Goal: Information Seeking & Learning: Find specific page/section

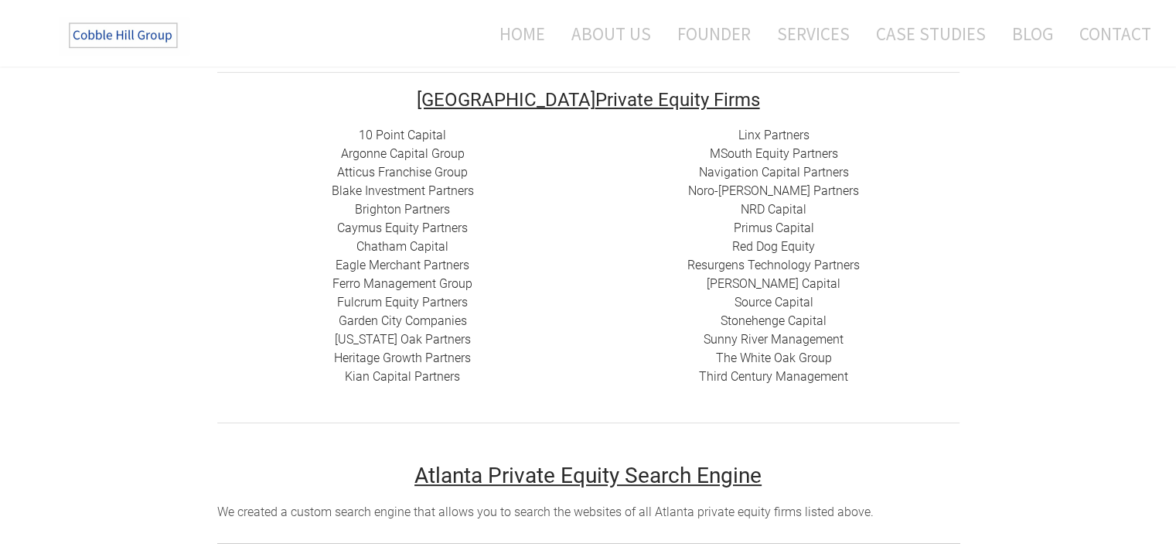
scroll to position [309, 0]
click at [763, 248] on link "Red Dog Equity" at bounding box center [773, 246] width 83 height 15
click at [762, 158] on link "MSouth Equity Partners" at bounding box center [774, 153] width 128 height 15
click at [403, 353] on link "Heritage Growth Partners" at bounding box center [402, 357] width 137 height 15
click at [425, 224] on link "Caymus Equity Partners" at bounding box center [402, 227] width 131 height 15
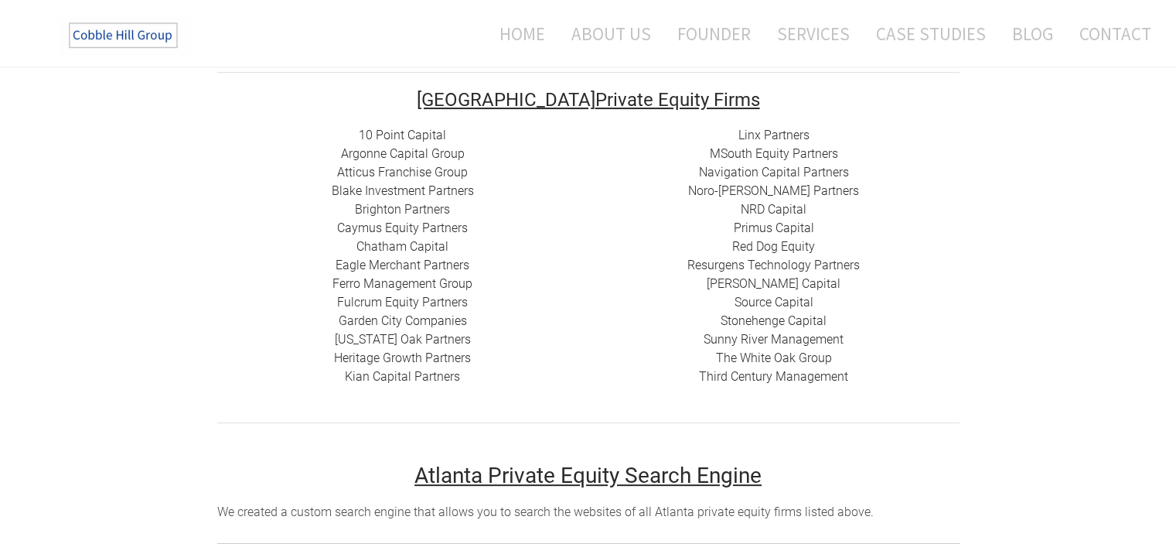
click at [391, 133] on link "10 Point Capital" at bounding box center [402, 135] width 87 height 15
click at [403, 155] on link "Argonne Capital Group" at bounding box center [403, 153] width 124 height 15
click at [405, 168] on link "Atticus Franchise Group" at bounding box center [402, 172] width 131 height 15
click at [408, 196] on link "Blake Investment Partners" at bounding box center [403, 190] width 142 height 15
click at [418, 204] on link "Brighton Partners" at bounding box center [402, 209] width 95 height 15
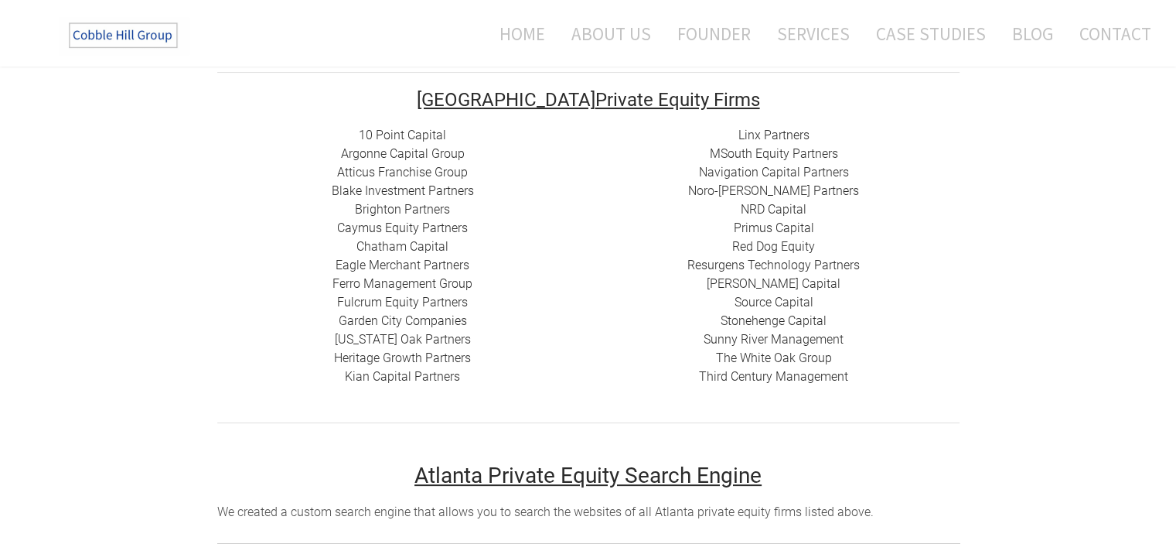
click at [429, 231] on link "Caymus Equity Partners" at bounding box center [402, 227] width 131 height 15
click at [411, 243] on link "Chatham Capital" at bounding box center [402, 246] width 92 height 15
click at [418, 262] on link "Eagle Merchant Partners" at bounding box center [403, 265] width 134 height 15
click at [442, 281] on link "Ferro Management Group" at bounding box center [403, 283] width 140 height 15
click at [431, 297] on link "Fulcrum Equity Partners​​" at bounding box center [402, 302] width 131 height 15
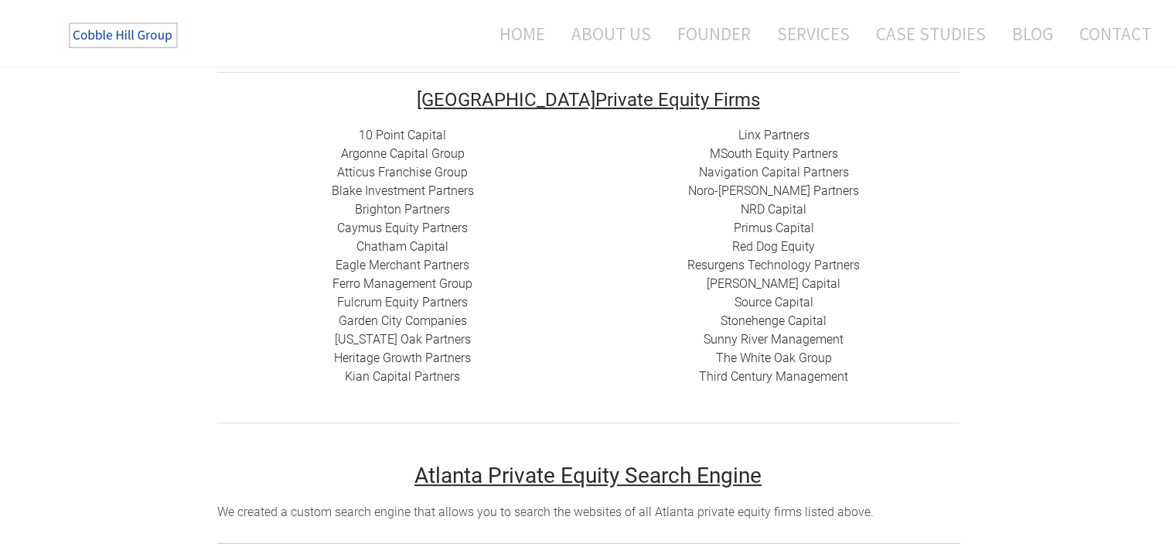
click at [408, 318] on link "Garden City Companies" at bounding box center [403, 320] width 128 height 15
click at [424, 335] on link "[US_STATE] Oak Partners" at bounding box center [403, 339] width 136 height 15
click at [417, 377] on link "​Kian Capital Partners" at bounding box center [402, 376] width 115 height 15
click at [773, 137] on link "Linx Partners" at bounding box center [773, 135] width 71 height 15
click at [764, 155] on link "MSouth Equity Partners" at bounding box center [774, 153] width 128 height 15
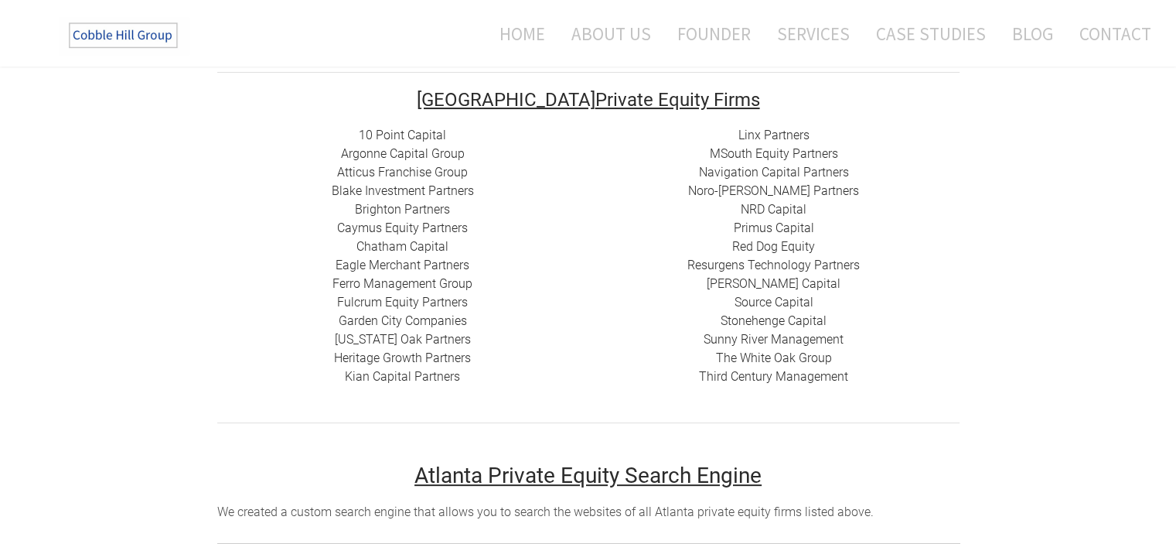
click at [783, 172] on link "Navigation Capital Partners" at bounding box center [774, 172] width 150 height 15
click at [786, 187] on link "Noro-[PERSON_NAME] Partners" at bounding box center [773, 190] width 171 height 15
click at [779, 210] on link "NRD Capital" at bounding box center [774, 209] width 66 height 15
click at [776, 230] on link "Primus Capital" at bounding box center [774, 227] width 80 height 15
click at [787, 321] on link "Stonehenge Capital" at bounding box center [774, 320] width 106 height 15
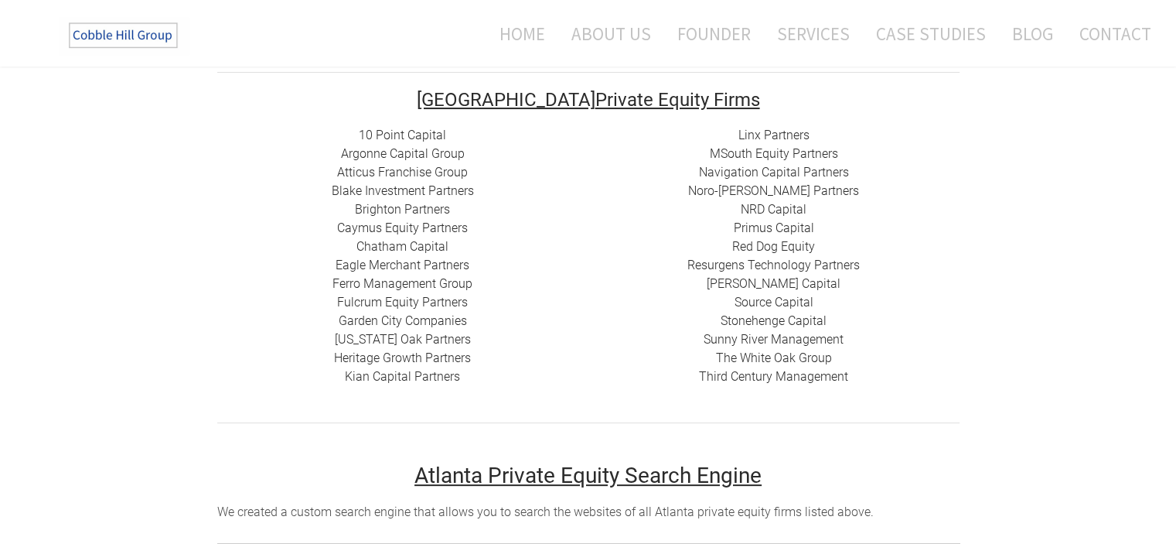
click at [793, 341] on link "Sunny River Management" at bounding box center [774, 339] width 140 height 15
click at [773, 355] on link "The White Oak Group" at bounding box center [774, 357] width 116 height 15
click at [784, 377] on link "Third Century Management" at bounding box center [773, 376] width 149 height 15
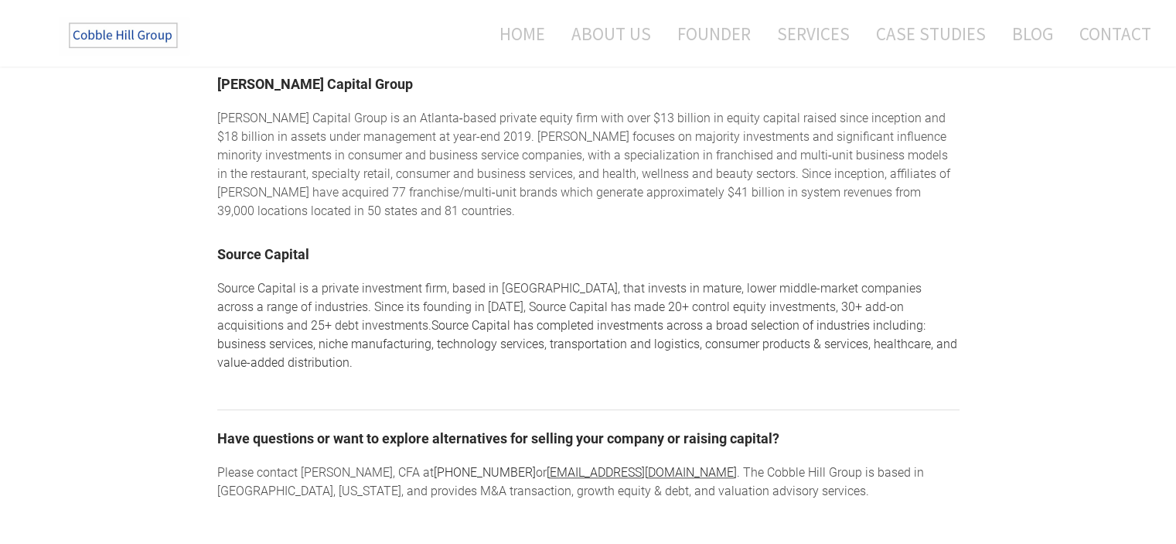
scroll to position [1315, 0]
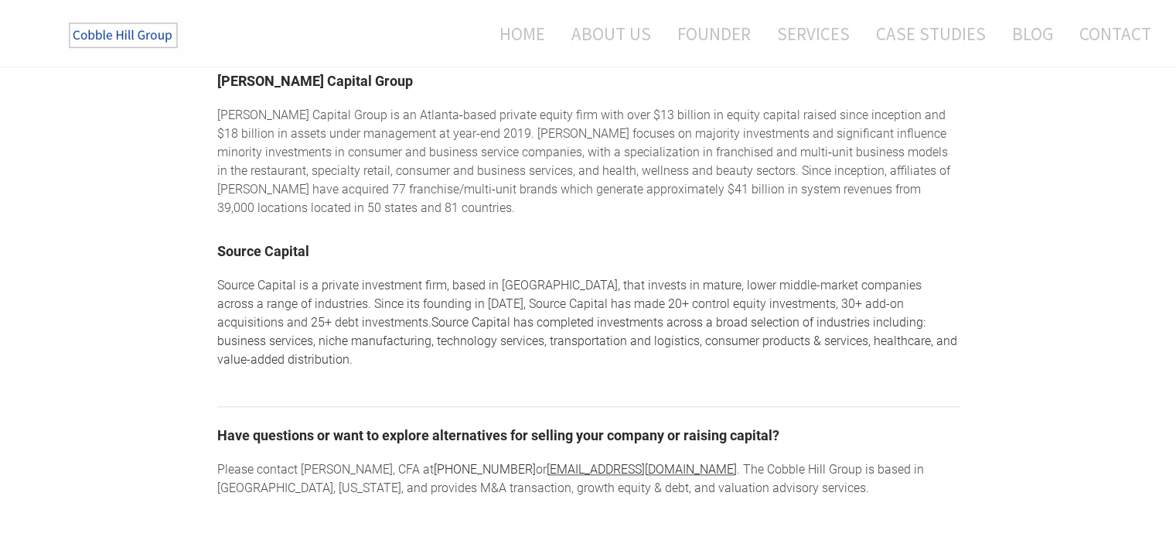
click at [260, 243] on link "Source Capital" at bounding box center [263, 251] width 92 height 16
